Goal: Task Accomplishment & Management: Use online tool/utility

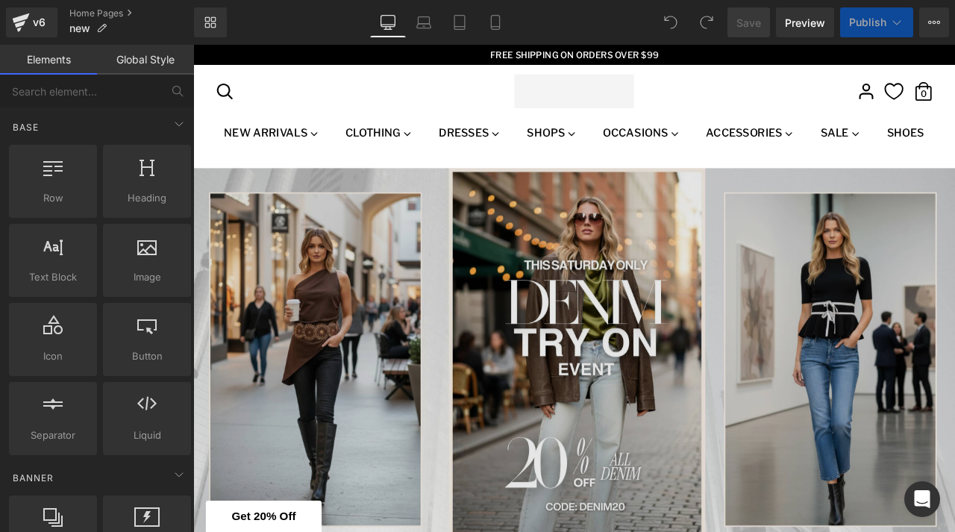
click at [349, 342] on img at bounding box center [644, 418] width 903 height 454
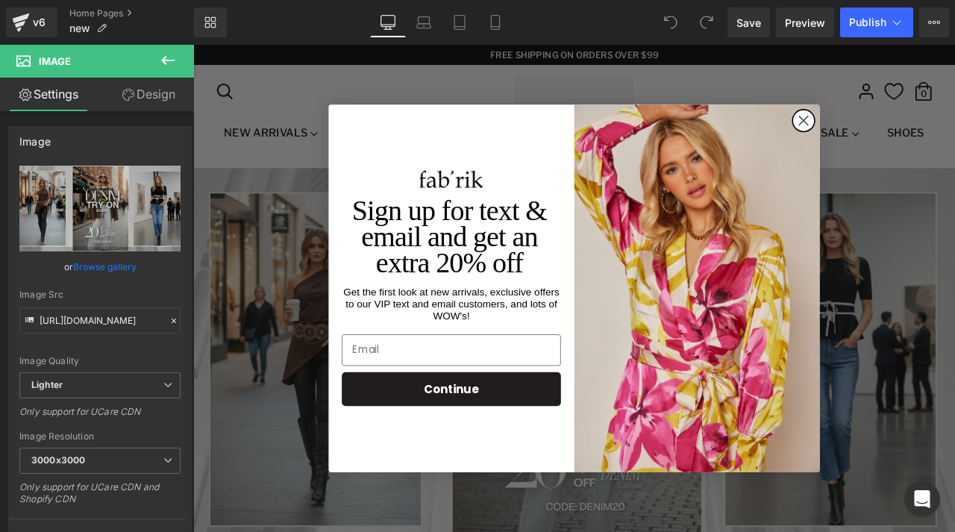
click at [911, 140] on circle "Close dialog" at bounding box center [916, 134] width 25 height 25
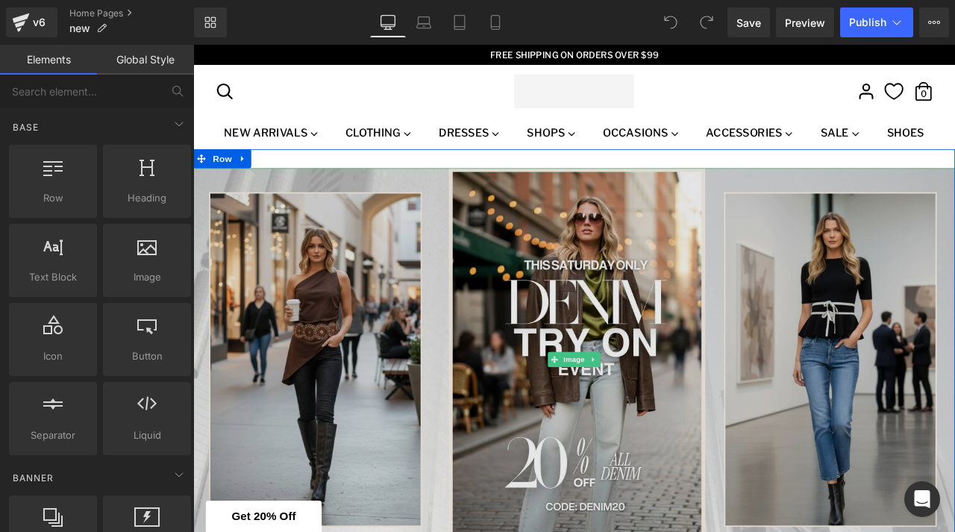
click at [289, 317] on img at bounding box center [644, 418] width 903 height 454
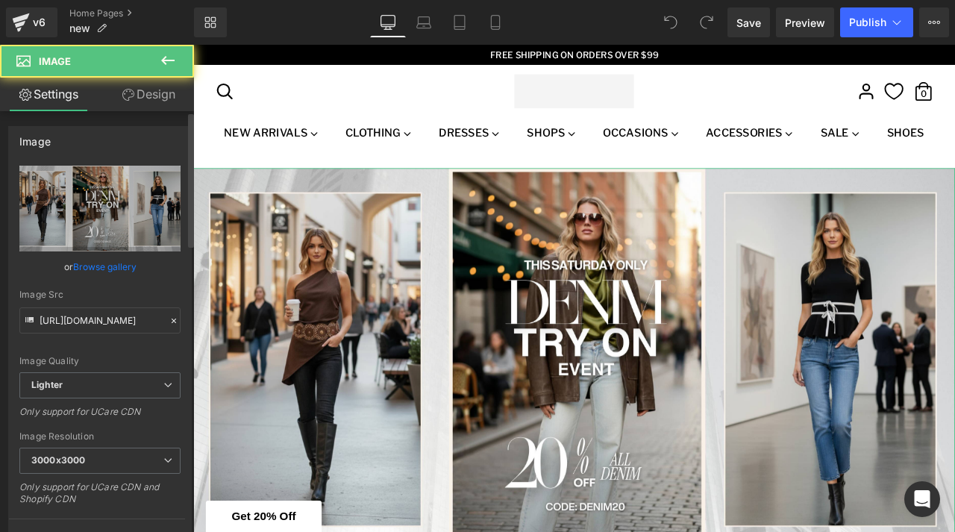
click at [107, 270] on link "Browse gallery" at bounding box center [104, 267] width 63 height 26
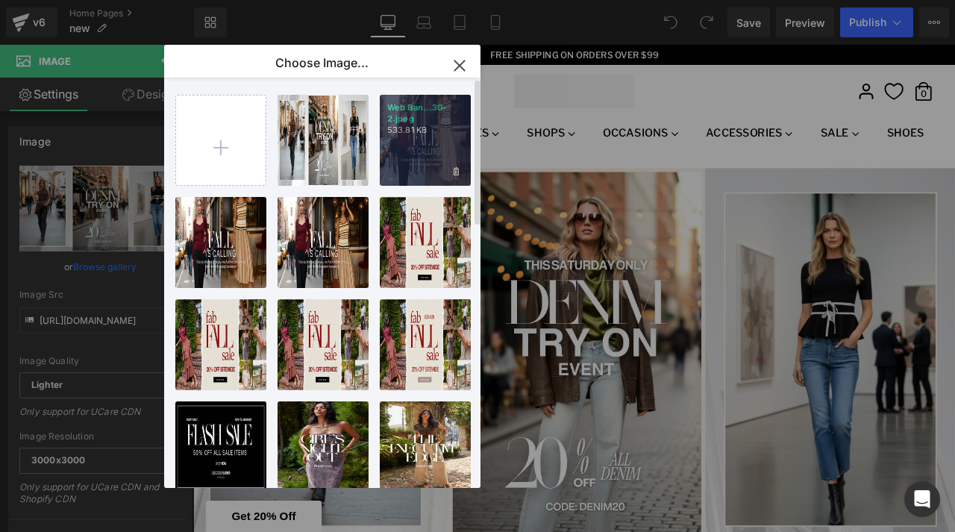
click at [420, 127] on p "533.81 KB" at bounding box center [425, 130] width 76 height 11
type input "[URL][DOMAIN_NAME]"
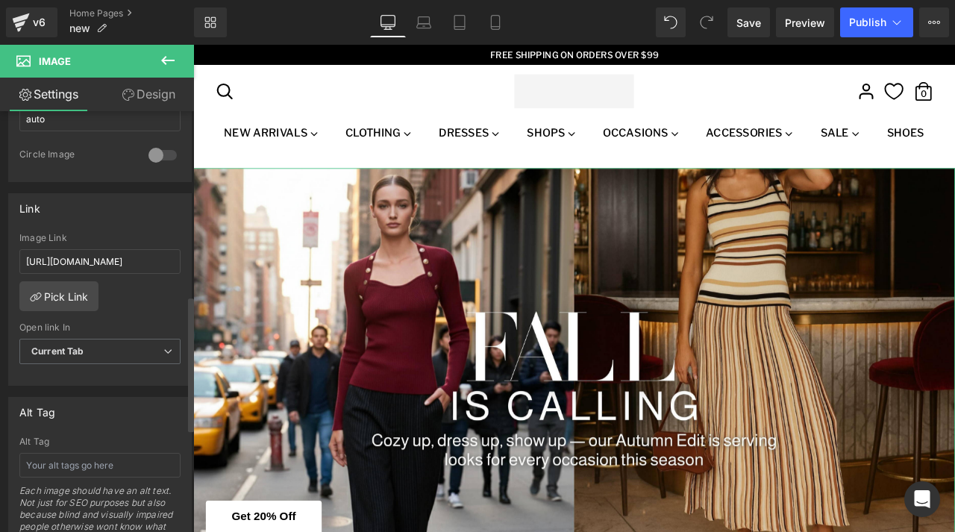
scroll to position [577, 0]
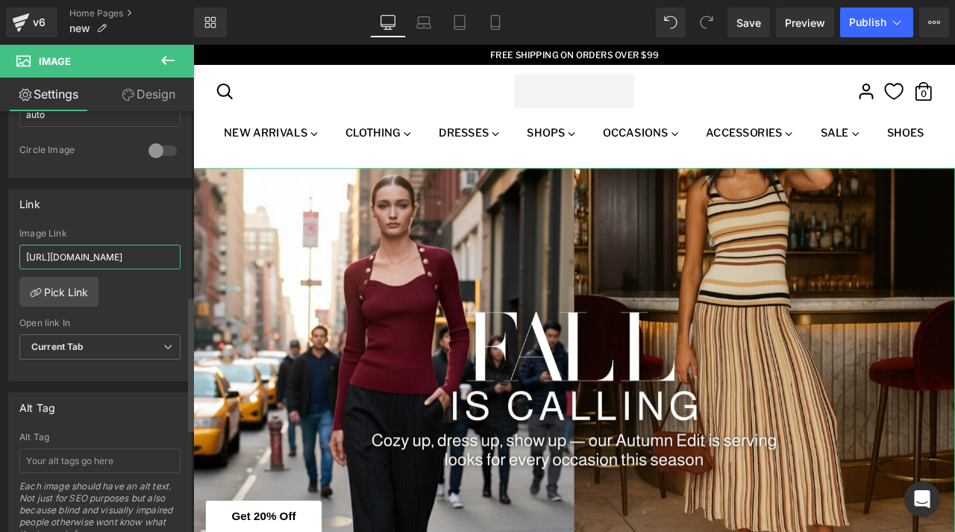
click at [142, 250] on input "[URL][DOMAIN_NAME]" at bounding box center [99, 257] width 161 height 25
paste input "new-arrivals"
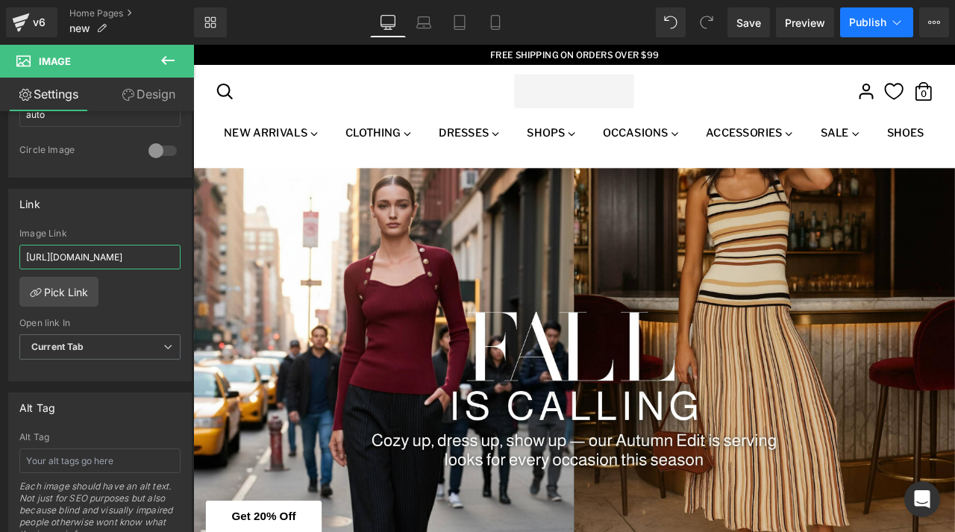
type input "[URL][DOMAIN_NAME]"
click at [876, 21] on span "Publish" at bounding box center [867, 22] width 37 height 12
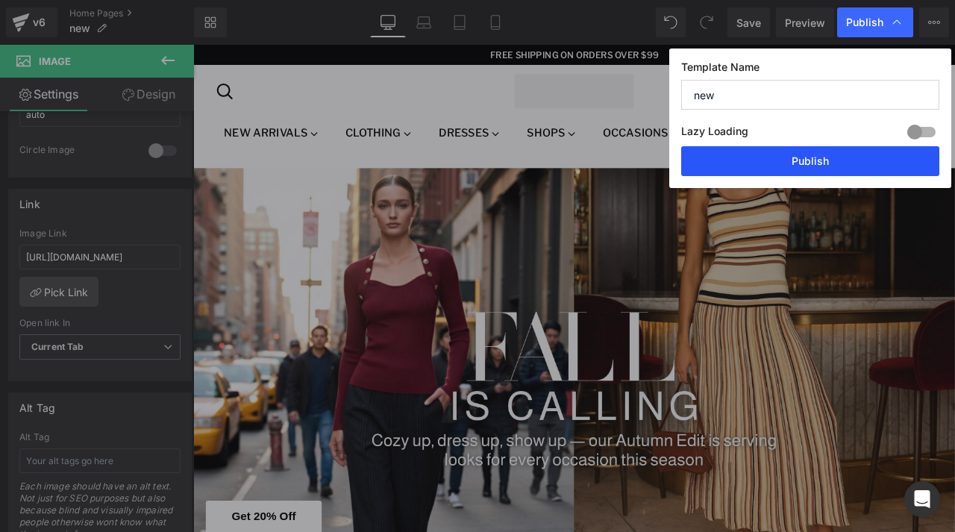
click at [795, 170] on button "Publish" at bounding box center [810, 161] width 258 height 30
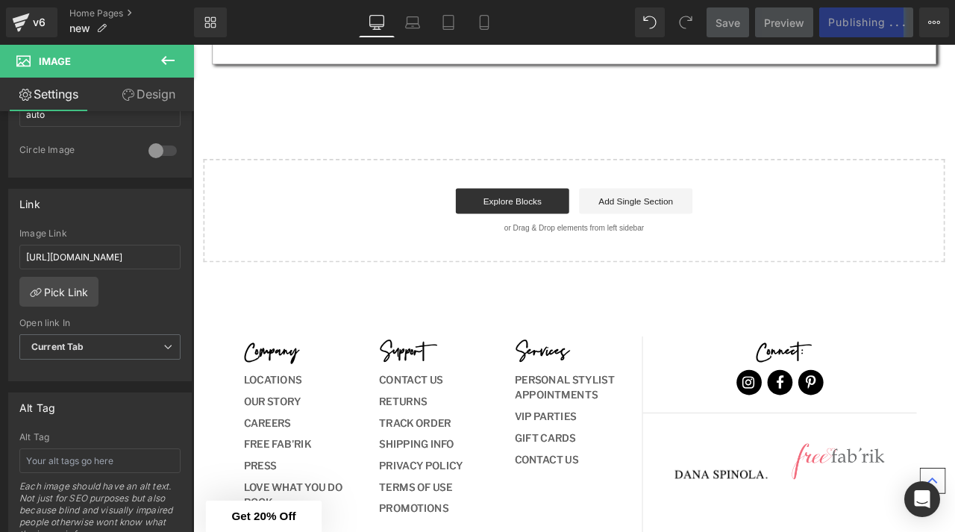
scroll to position [2528, 0]
